Goal: Navigation & Orientation: Find specific page/section

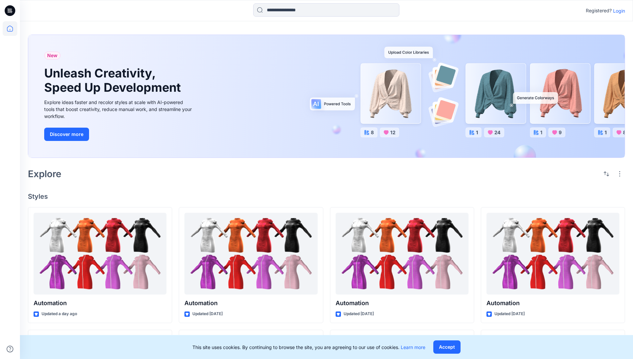
click at [617, 11] on p "Login" at bounding box center [619, 10] width 12 height 7
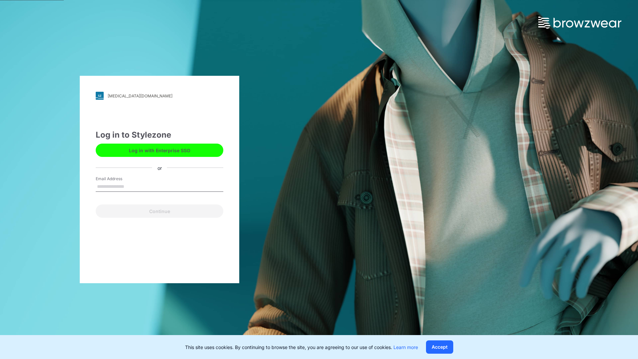
click at [131, 186] on input "Email Address" at bounding box center [160, 187] width 128 height 10
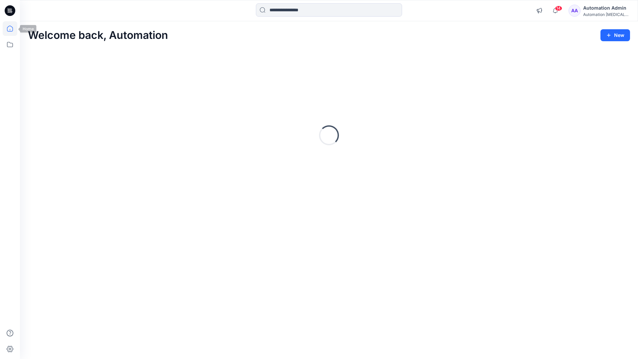
click at [13, 29] on icon at bounding box center [10, 29] width 6 height 6
click at [9, 45] on icon at bounding box center [10, 44] width 15 height 15
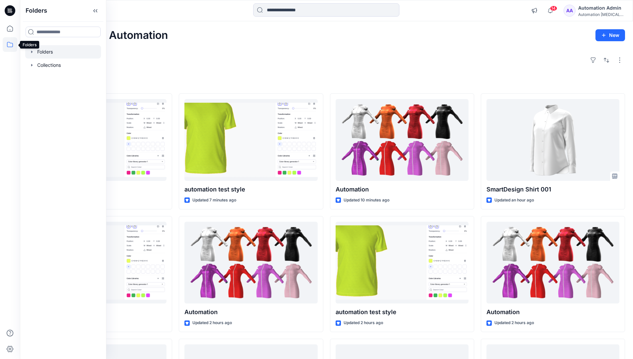
click at [44, 52] on div at bounding box center [63, 51] width 76 height 13
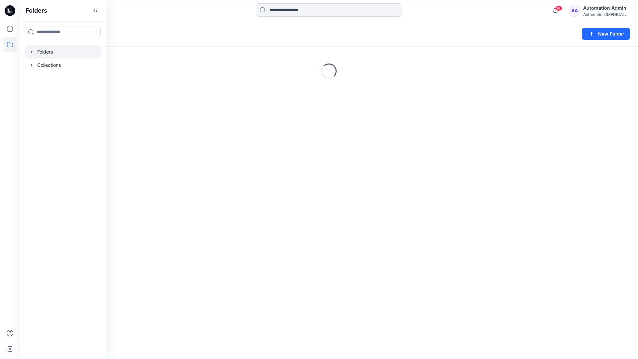
click at [281, 223] on div "Folders New Folder Loading..." at bounding box center [329, 189] width 618 height 337
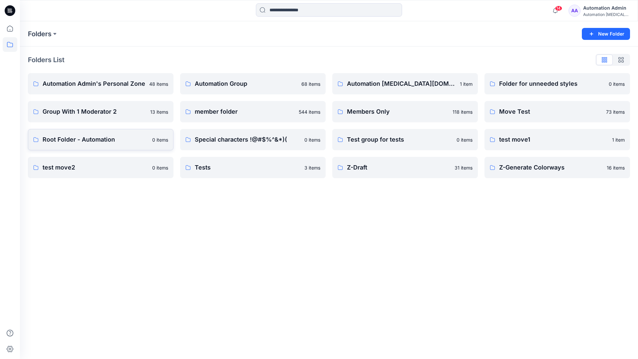
click at [62, 140] on p "Root Folder - Automation" at bounding box center [96, 139] width 106 height 9
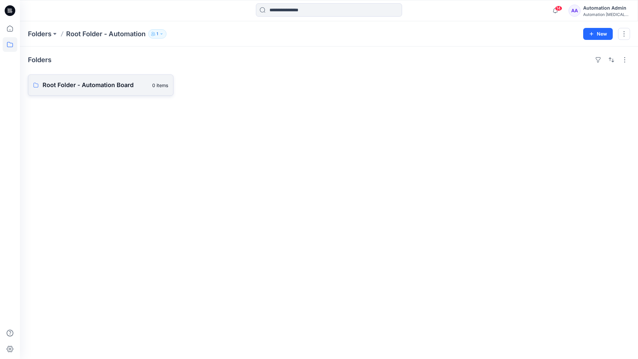
click at [121, 91] on link "Root Folder - Automation Board 0 items" at bounding box center [100, 84] width 145 height 21
